Goal: Task Accomplishment & Management: Use online tool/utility

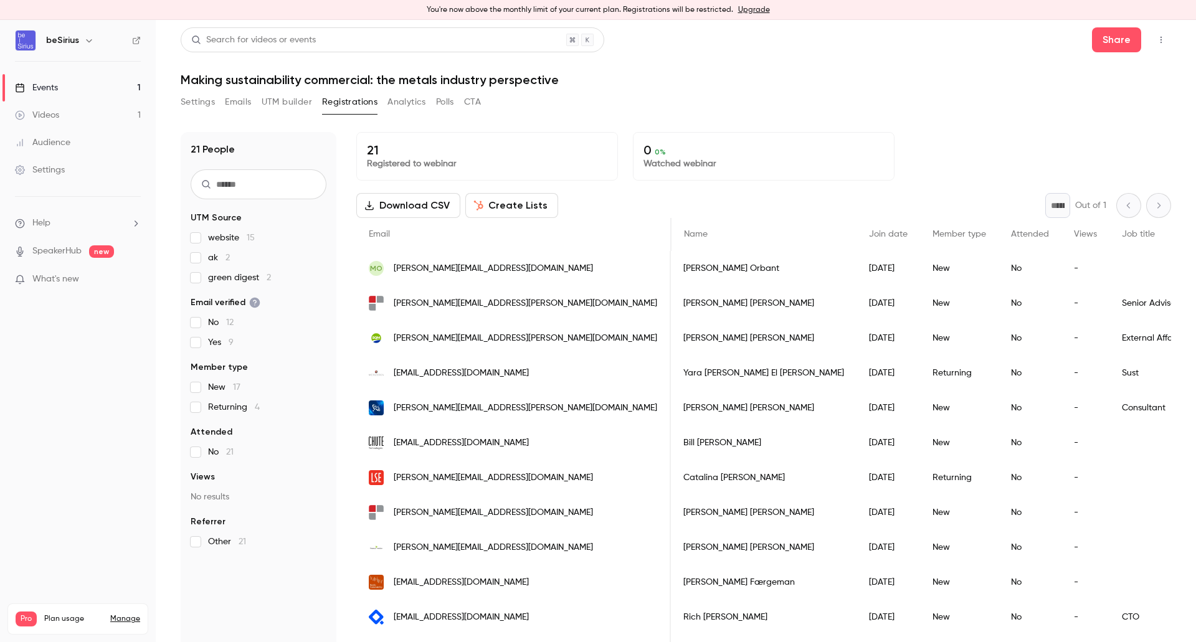
scroll to position [0, 459]
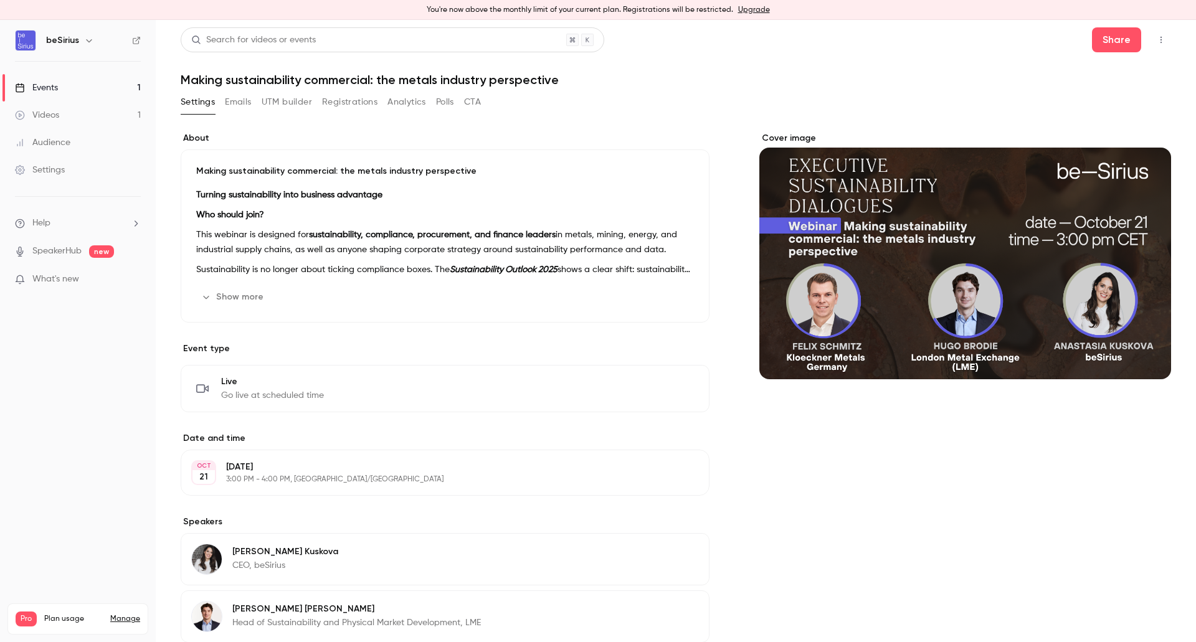
click at [254, 100] on div "Settings Emails UTM builder Registrations Analytics Polls CTA" at bounding box center [331, 102] width 300 height 20
click at [302, 100] on button "UTM builder" at bounding box center [287, 102] width 50 height 20
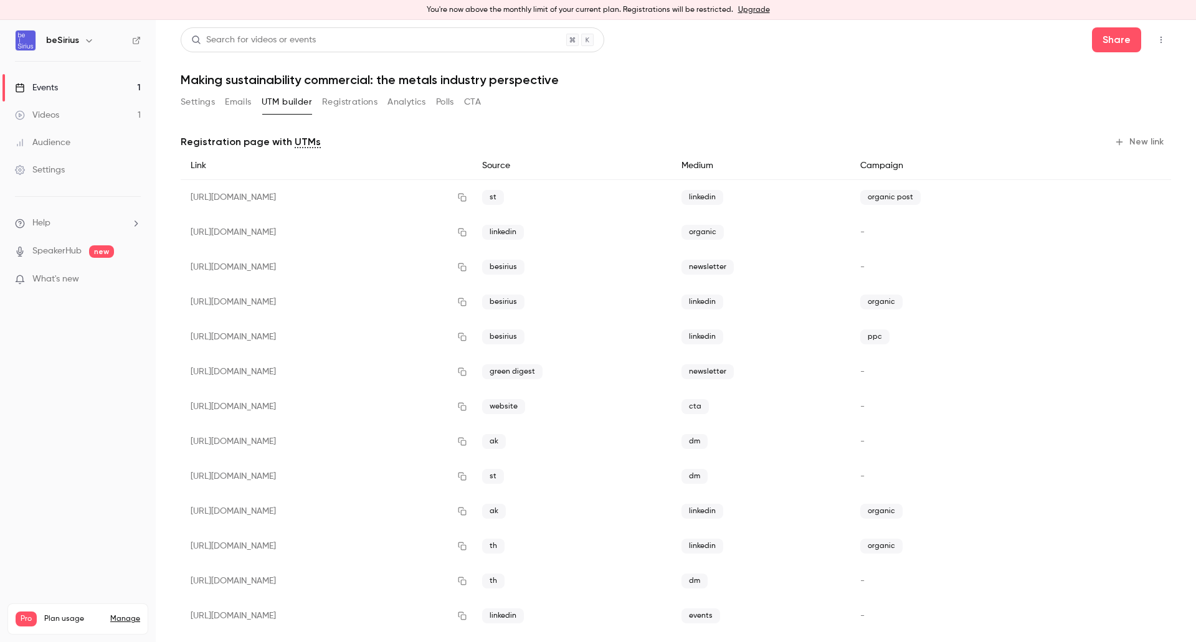
click at [1135, 136] on button "New link" at bounding box center [1141, 142] width 62 height 20
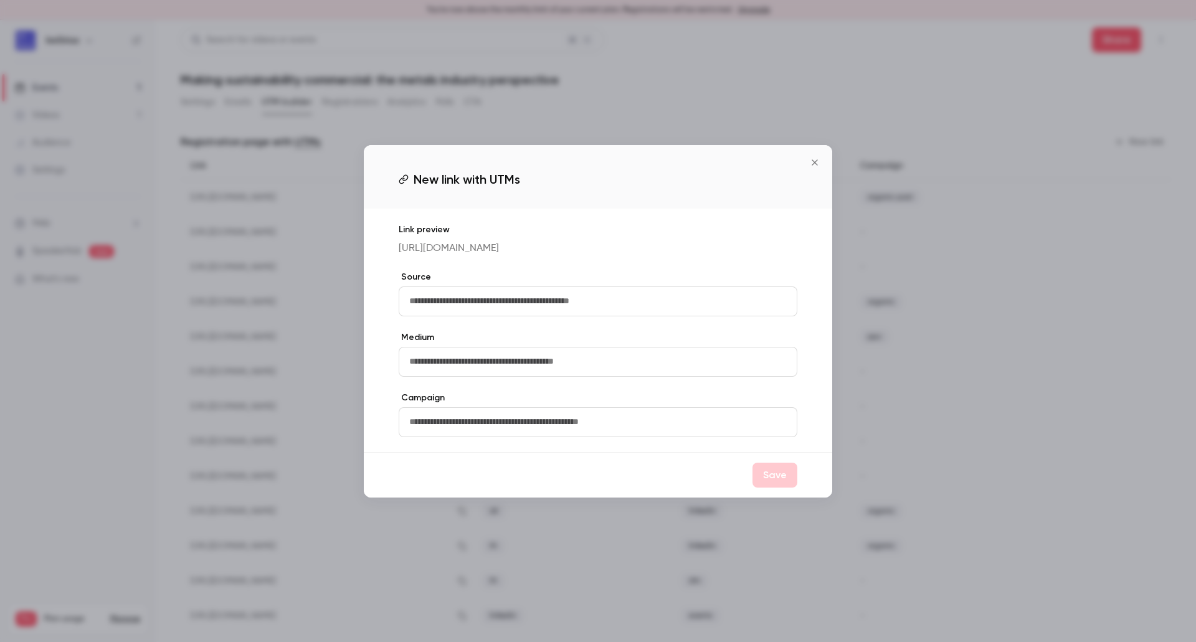
click at [502, 300] on input "text" at bounding box center [598, 302] width 399 height 30
type input "**"
click at [632, 373] on input "text" at bounding box center [598, 362] width 399 height 30
type input "********"
click at [752, 476] on div "Save" at bounding box center [598, 474] width 469 height 45
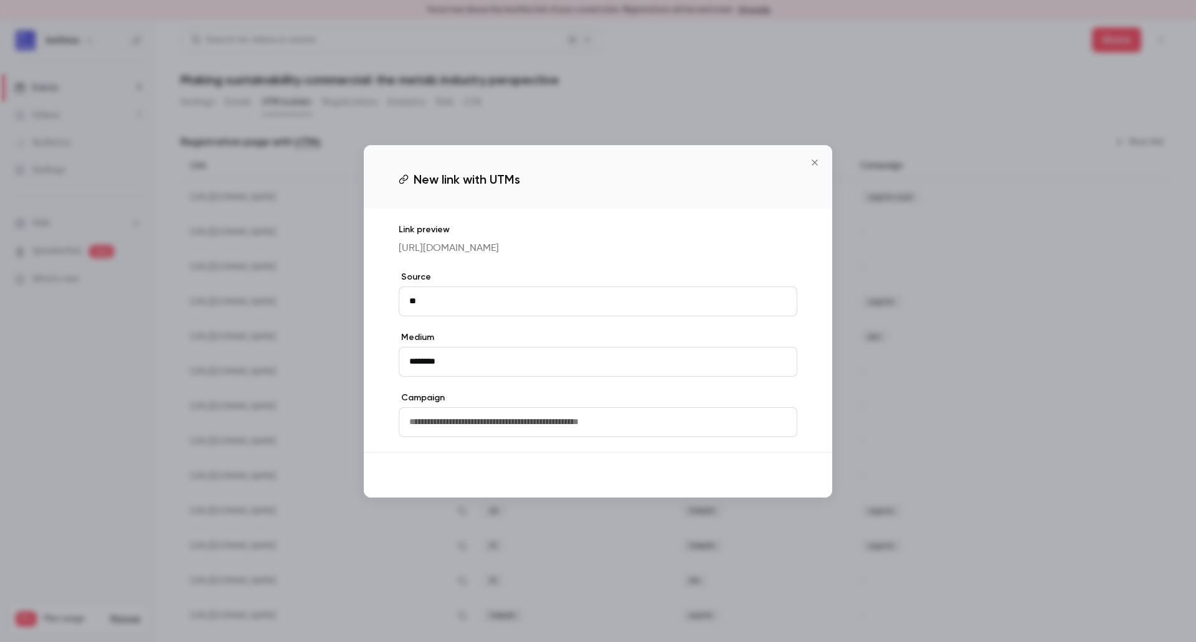
click at [768, 482] on button "Save" at bounding box center [775, 475] width 45 height 25
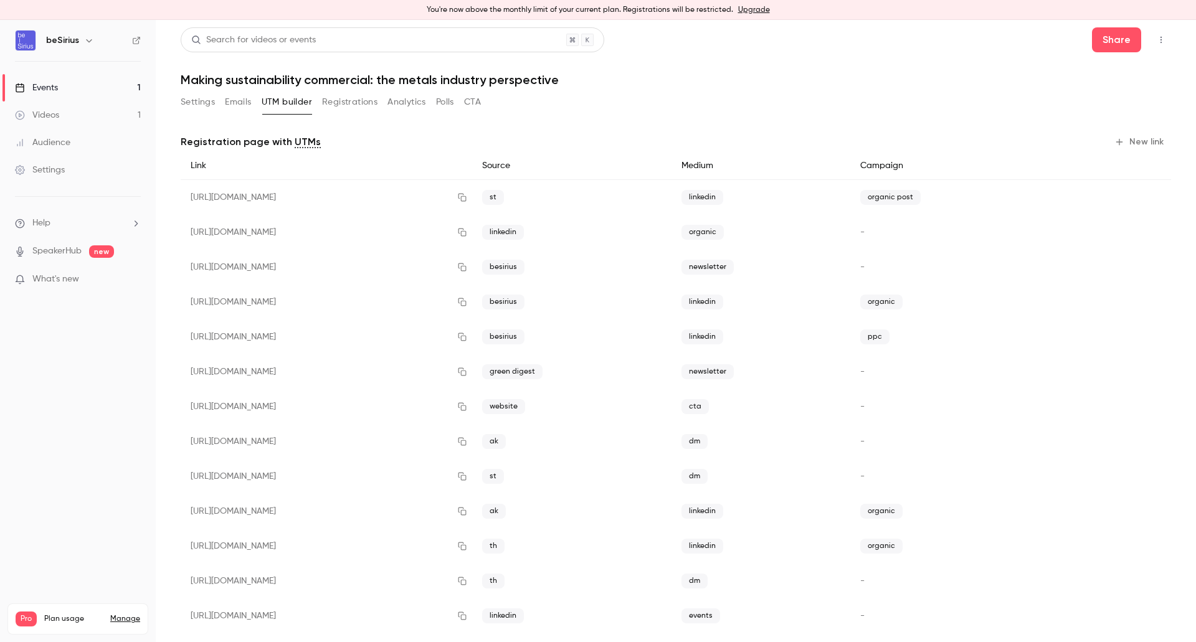
scroll to position [193, 0]
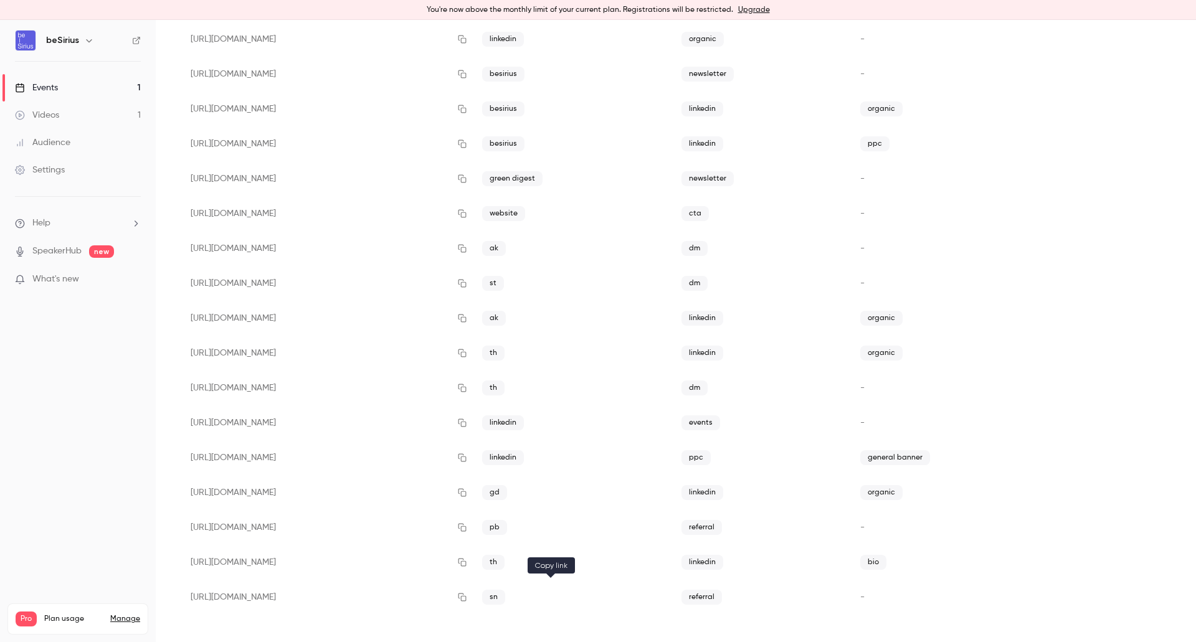
click at [467, 599] on icon "button" at bounding box center [462, 597] width 10 height 9
click at [95, 88] on link "Events 1" at bounding box center [78, 87] width 156 height 27
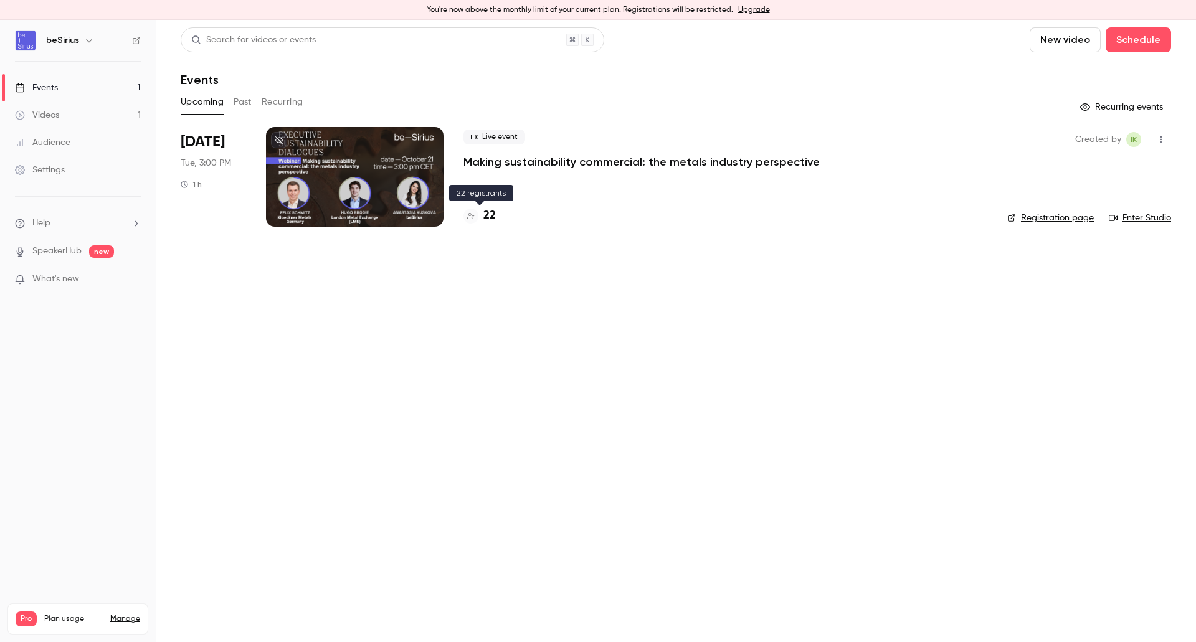
click at [481, 207] on div "Live event Making sustainability commercial: the metals industry perspective 22" at bounding box center [726, 177] width 524 height 100
click at [484, 217] on h4 "22" at bounding box center [490, 215] width 12 height 17
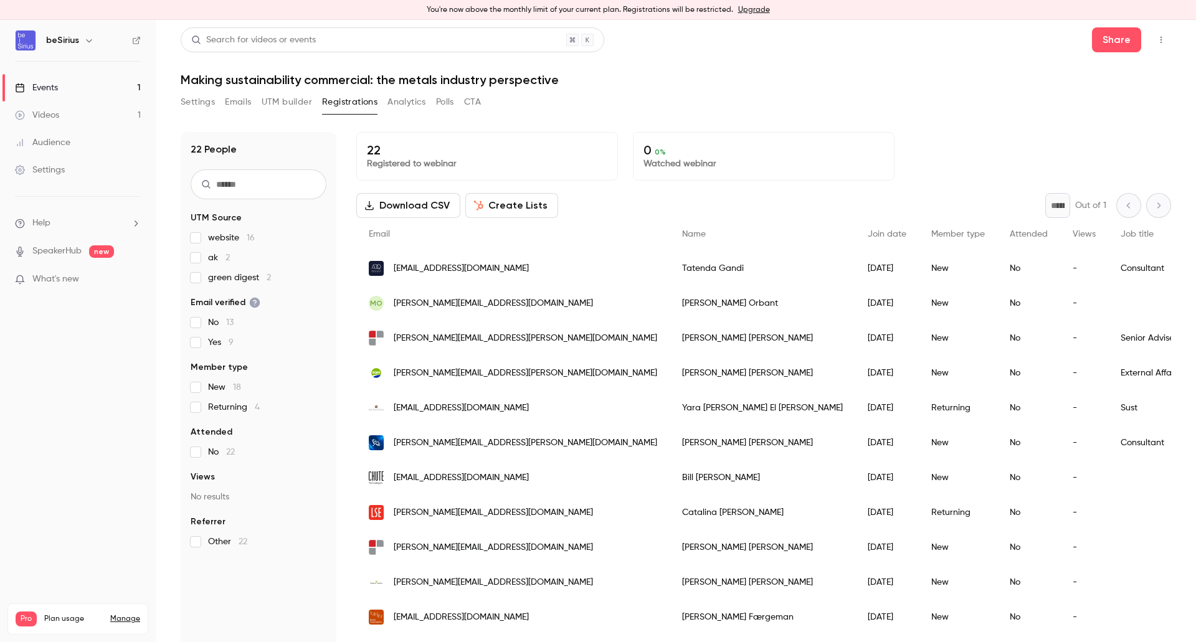
click at [345, 102] on button "Registrations" at bounding box center [349, 102] width 55 height 20
